Goal: Task Accomplishment & Management: Use online tool/utility

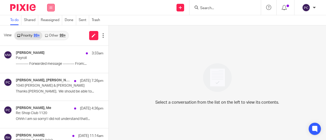
click at [52, 9] on button at bounding box center [51, 8] width 8 height 8
click at [51, 24] on link "Work" at bounding box center [48, 24] width 8 height 4
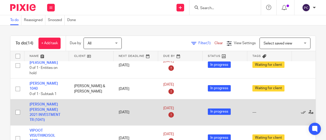
scroll to position [153, 0]
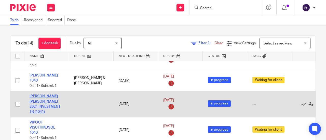
click at [46, 95] on link "[PERSON_NAME] [PERSON_NAME] 2021 INVESTMENT TR (1041)" at bounding box center [45, 104] width 31 height 19
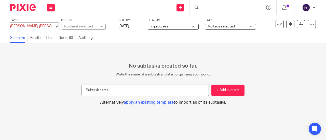
click at [41, 27] on div "LILLIAN JANE LEE 2021 INVESTMENT TR (1041) Save LILLIAN JANE LEE 2021 INVESTMEN…" at bounding box center [32, 26] width 45 height 5
click at [53, 8] on button at bounding box center [51, 8] width 8 height 8
click at [51, 23] on link "Work" at bounding box center [48, 24] width 9 height 4
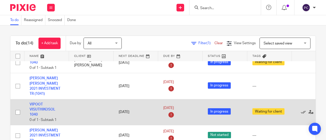
scroll to position [178, 0]
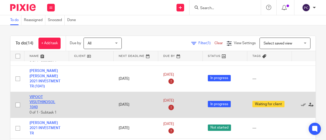
click at [37, 95] on link "VIPOOT VISUTHIKOSOL 1040" at bounding box center [43, 102] width 26 height 14
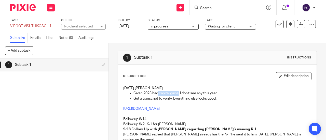
drag, startPoint x: 157, startPoint y: 93, endPoint x: 178, endPoint y: 93, distance: 21.4
click at [178, 93] on p "Given 2023 had capital gains, I don't see any this year." at bounding box center [222, 93] width 178 height 5
copy p "capital gains,"
